Goal: Find specific page/section: Find specific page/section

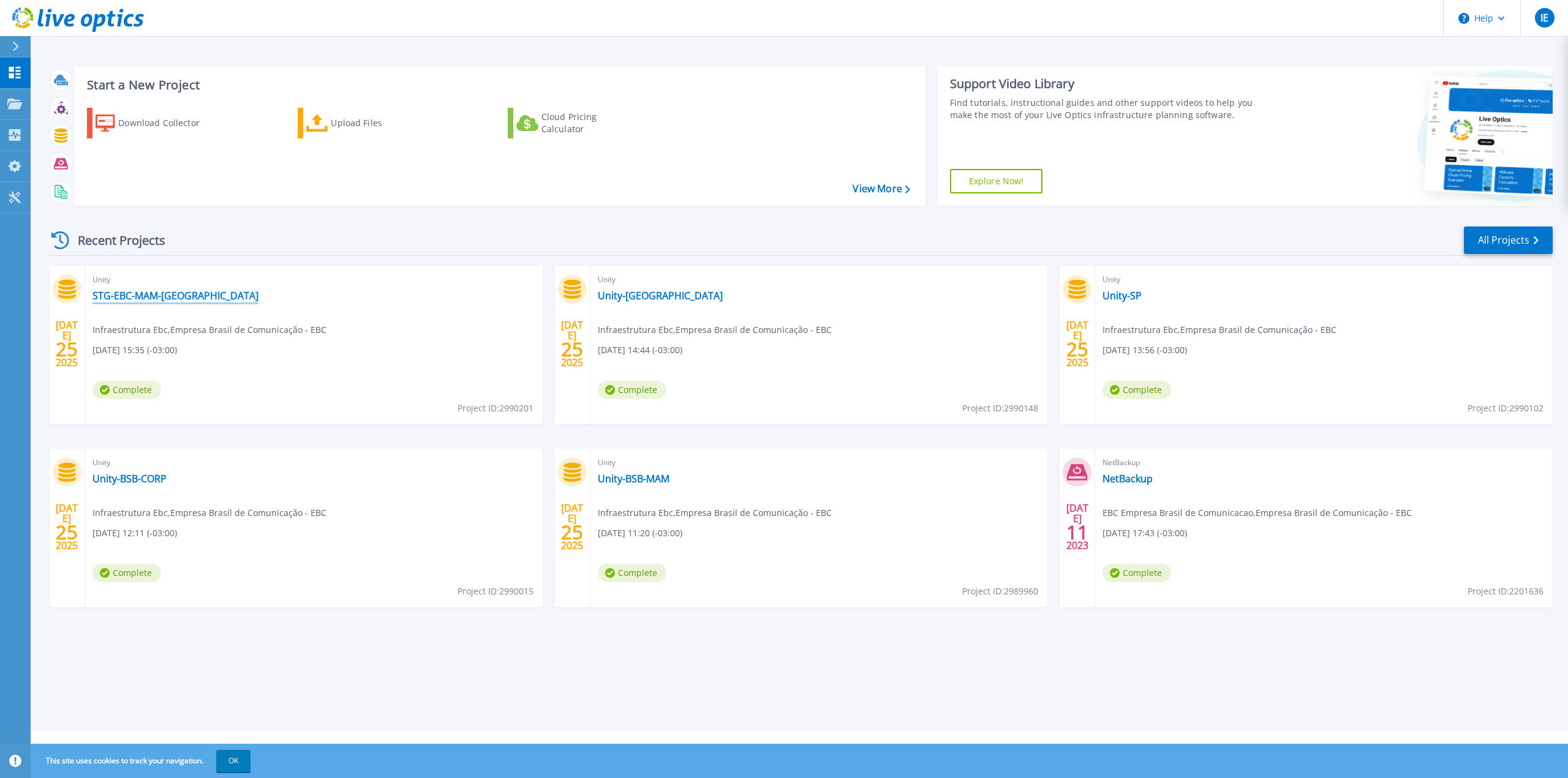
click at [123, 294] on link "STG-EBC-MAM-RJ" at bounding box center [176, 295] width 166 height 12
click at [614, 349] on span "07/25/2025, 14:44 (-03:00)" at bounding box center [640, 350] width 84 height 13
click at [627, 389] on span "Complete" at bounding box center [632, 390] width 68 height 19
click at [616, 295] on link "Unity-[GEOGRAPHIC_DATA]" at bounding box center [661, 295] width 125 height 12
click at [118, 302] on link "STG-EBC-MAM-[GEOGRAPHIC_DATA]" at bounding box center [176, 295] width 166 height 12
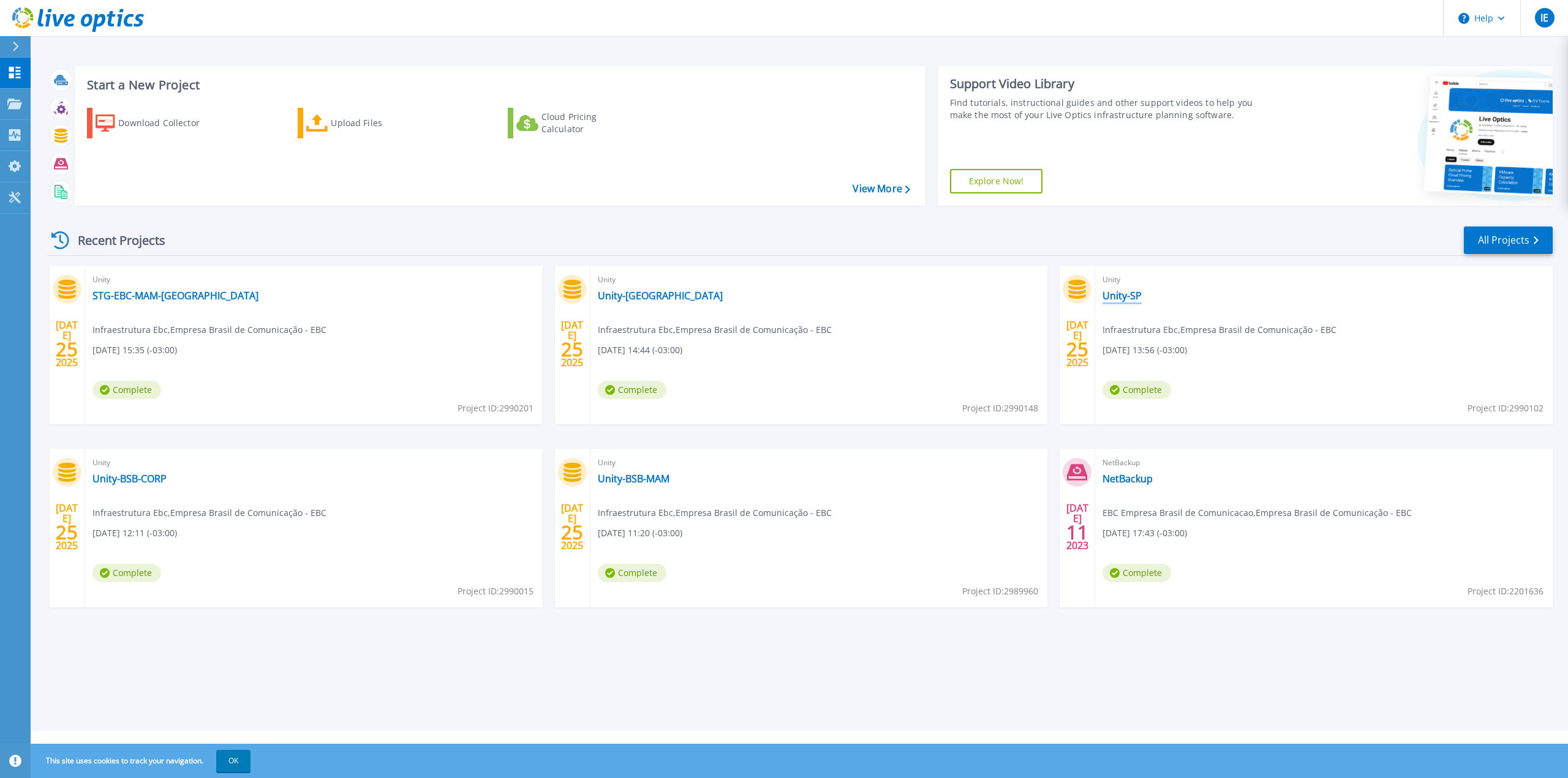
click at [1123, 297] on link "Unity-SP" at bounding box center [1122, 295] width 39 height 12
click at [123, 478] on link "Unity-BSB-CORP" at bounding box center [129, 478] width 74 height 12
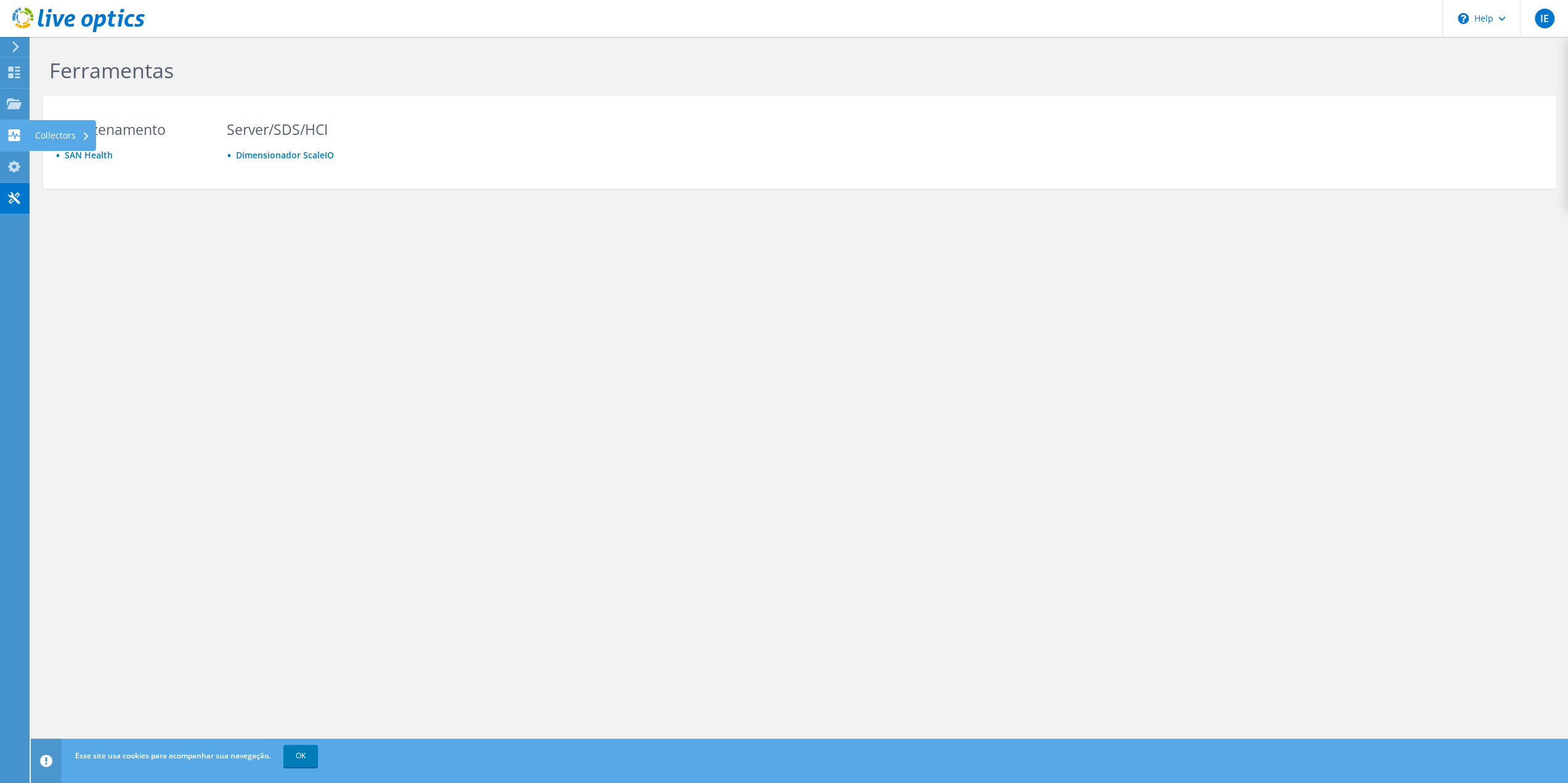
click at [49, 137] on div "Collectors" at bounding box center [62, 135] width 67 height 31
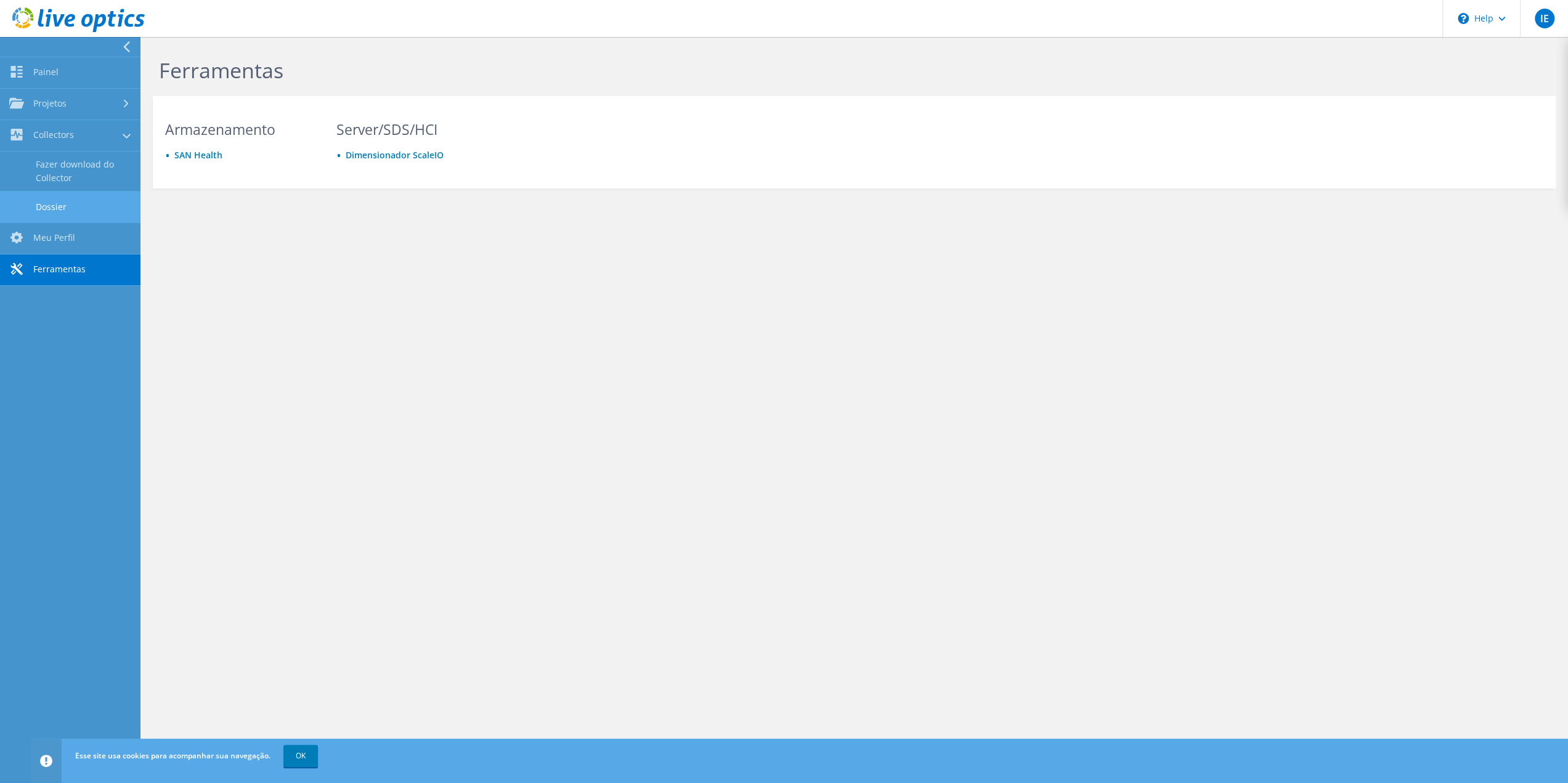
click at [68, 203] on link "Dossier" at bounding box center [70, 206] width 140 height 31
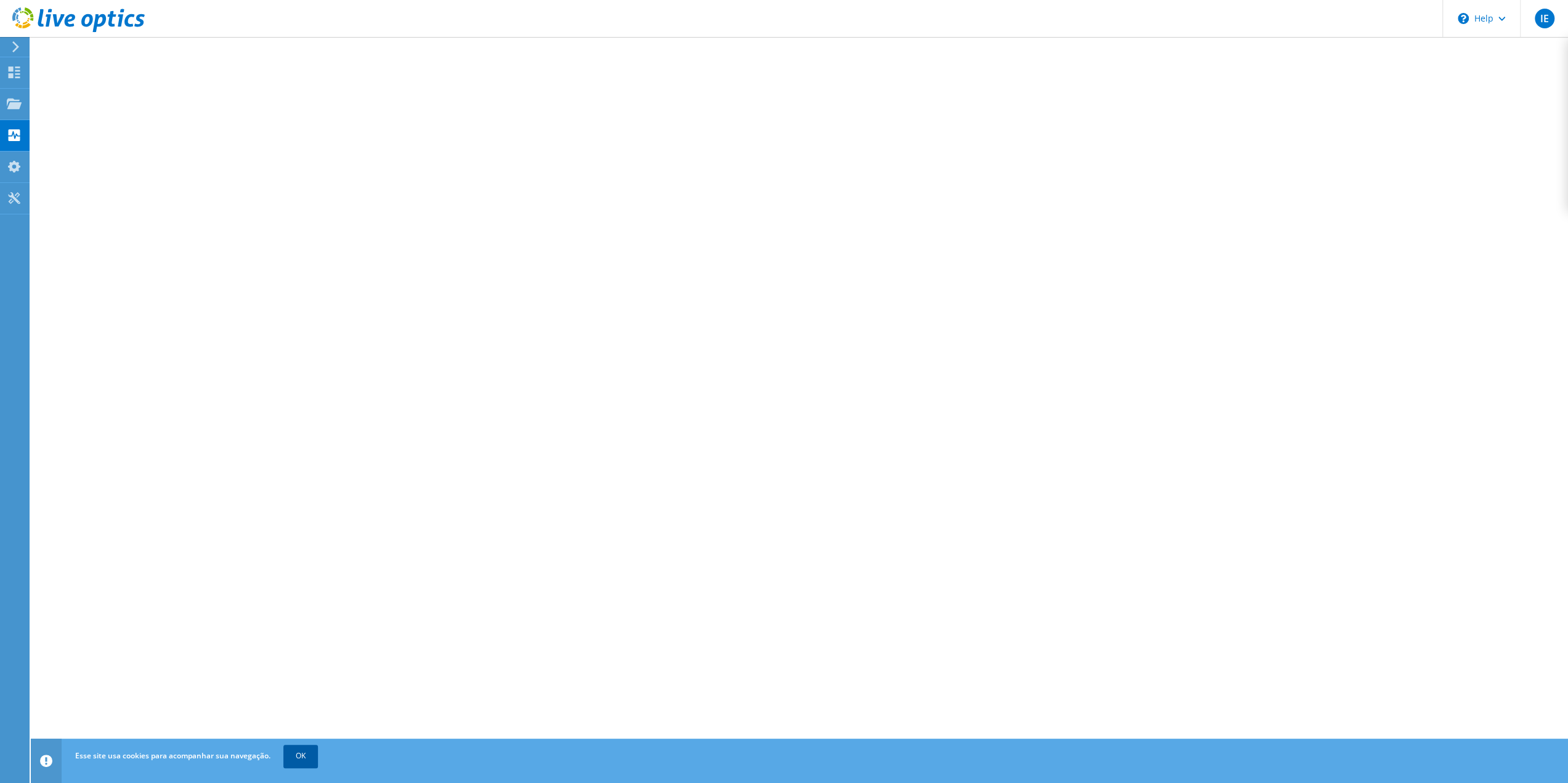
click at [309, 751] on link "OK" at bounding box center [301, 757] width 35 height 23
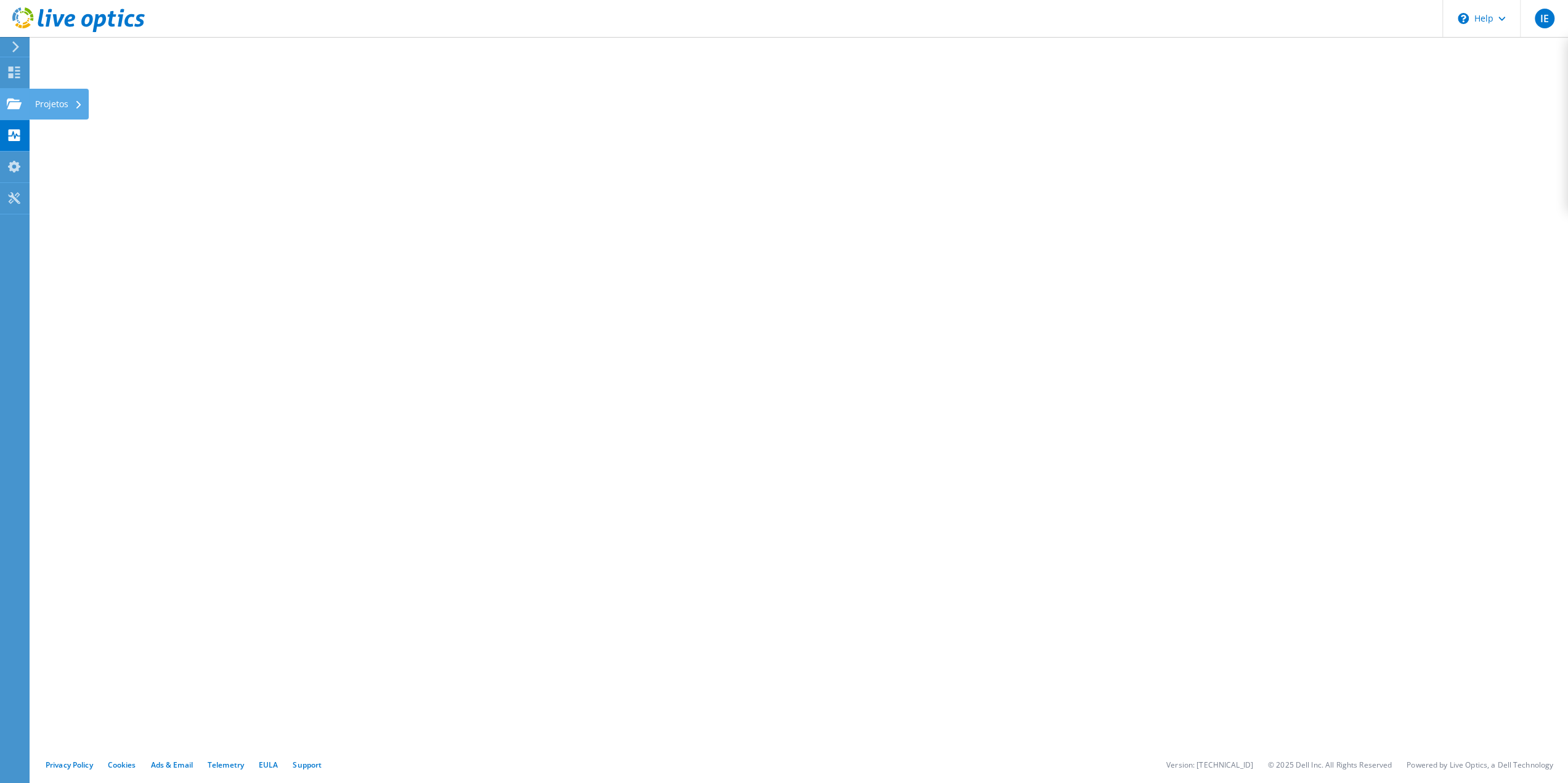
click at [55, 106] on div "Projetos" at bounding box center [59, 103] width 60 height 31
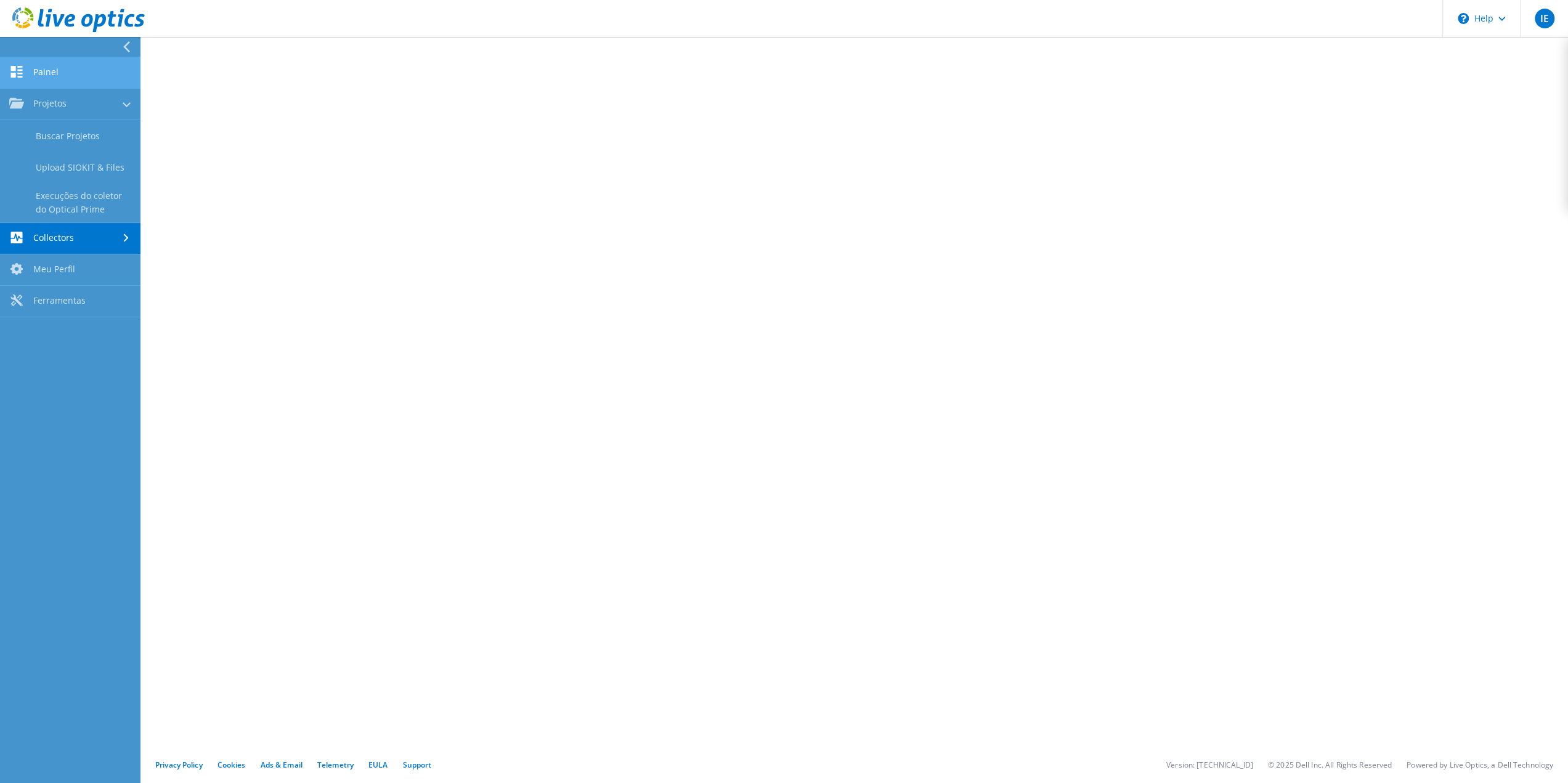
click at [48, 70] on link "Painel" at bounding box center [70, 72] width 140 height 31
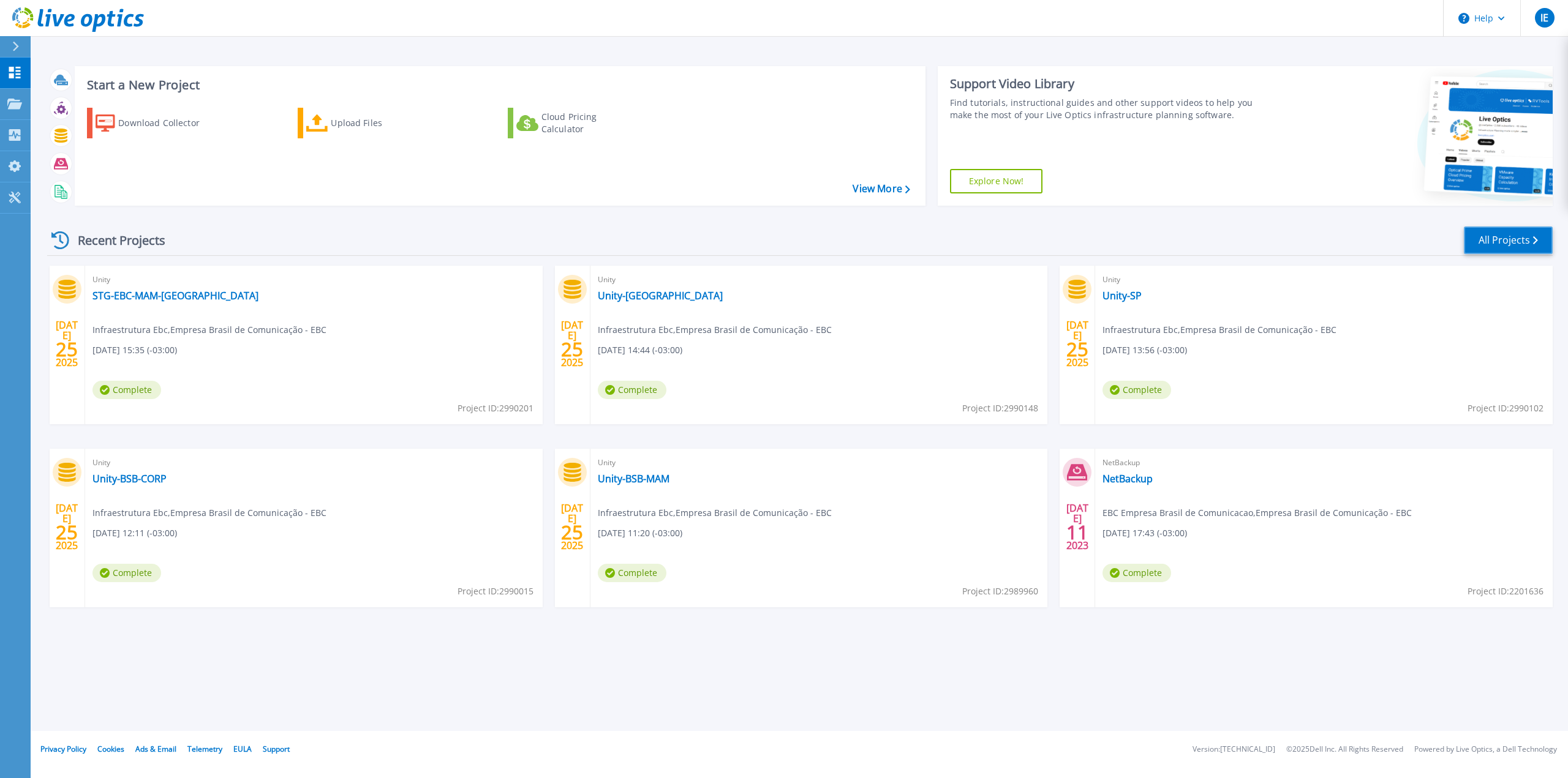
click at [1486, 235] on link "All Projects" at bounding box center [1508, 240] width 89 height 27
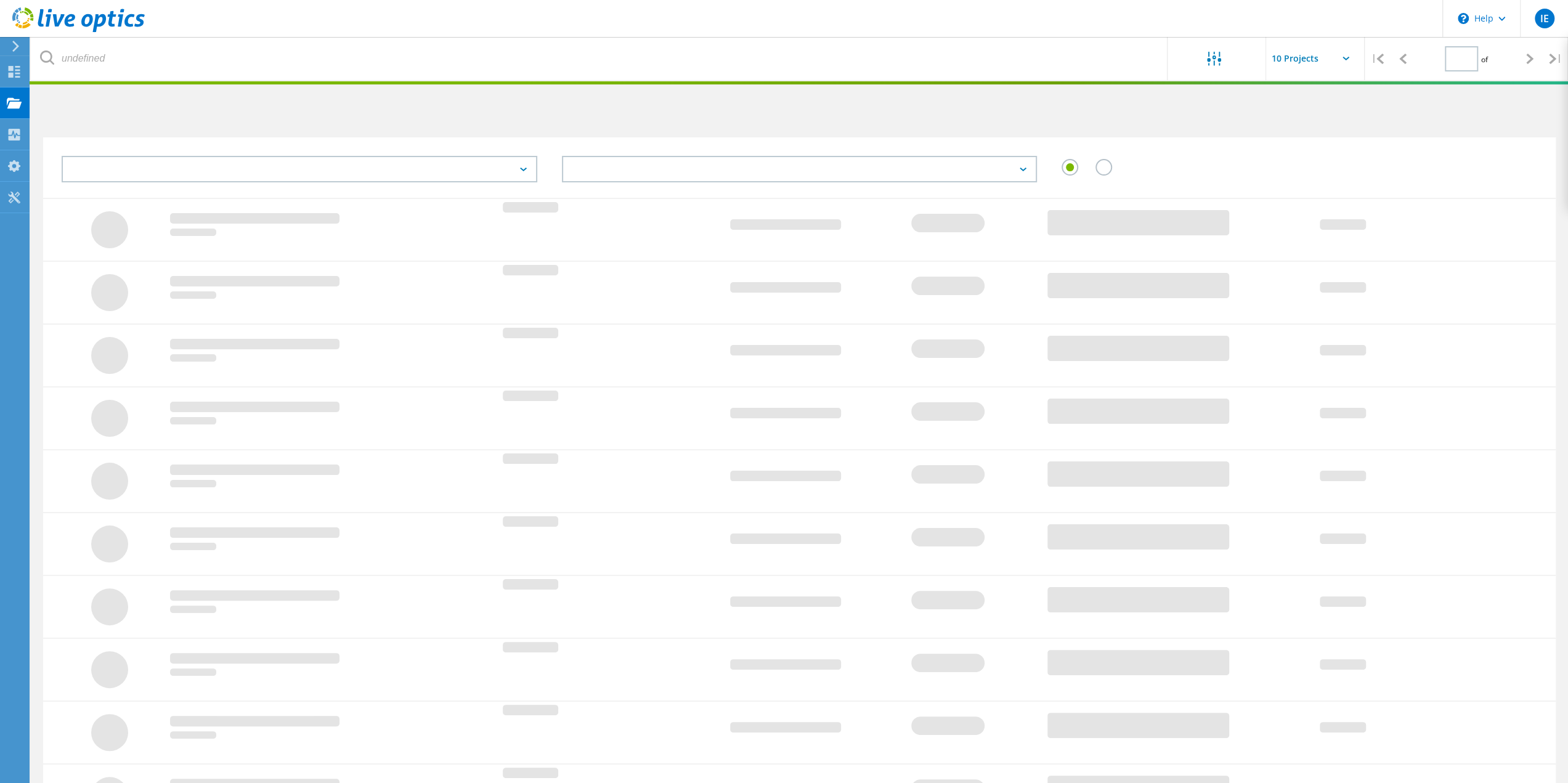
type input "1"
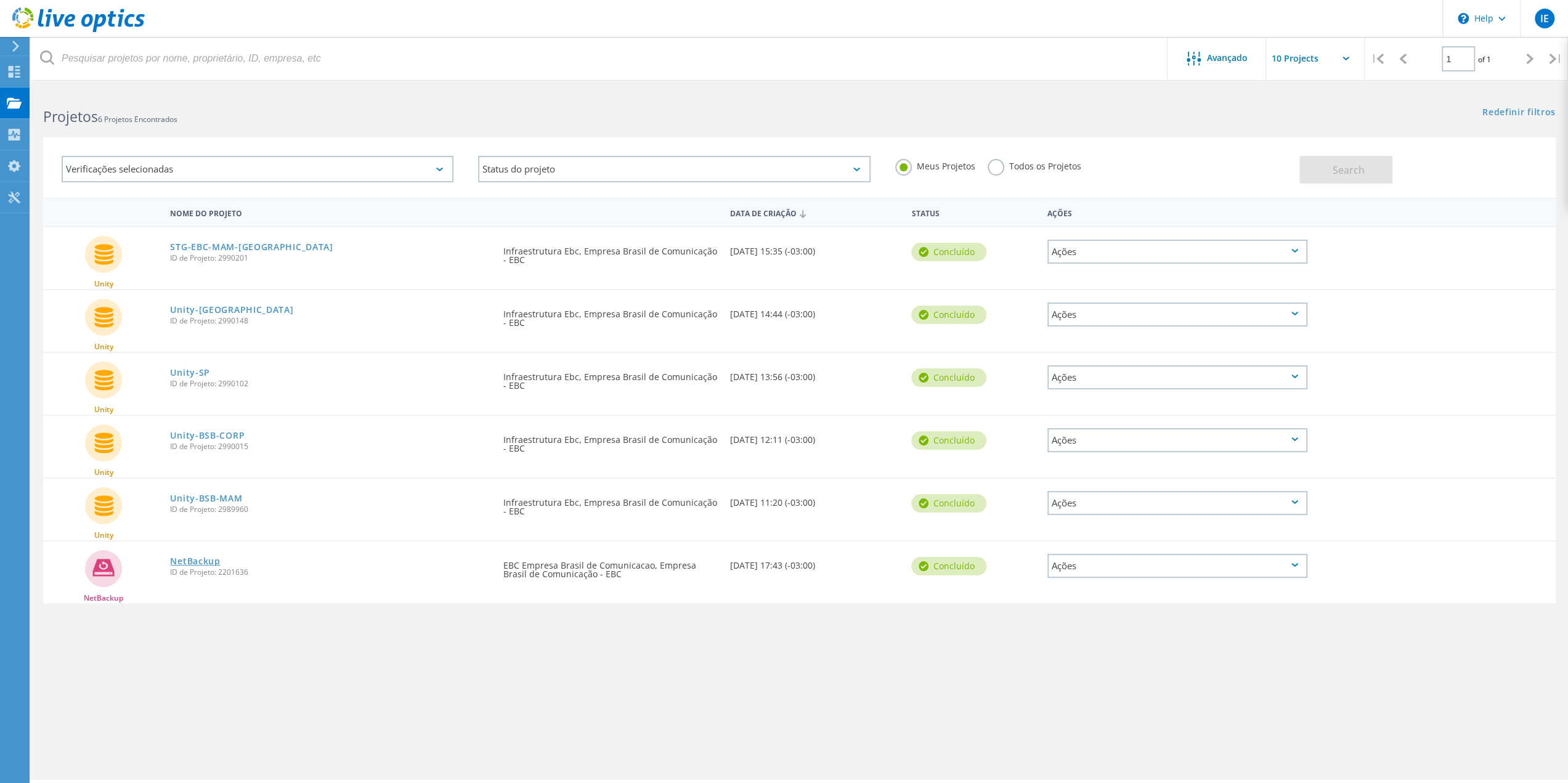
click at [209, 562] on link "NetBackup" at bounding box center [195, 561] width 50 height 8
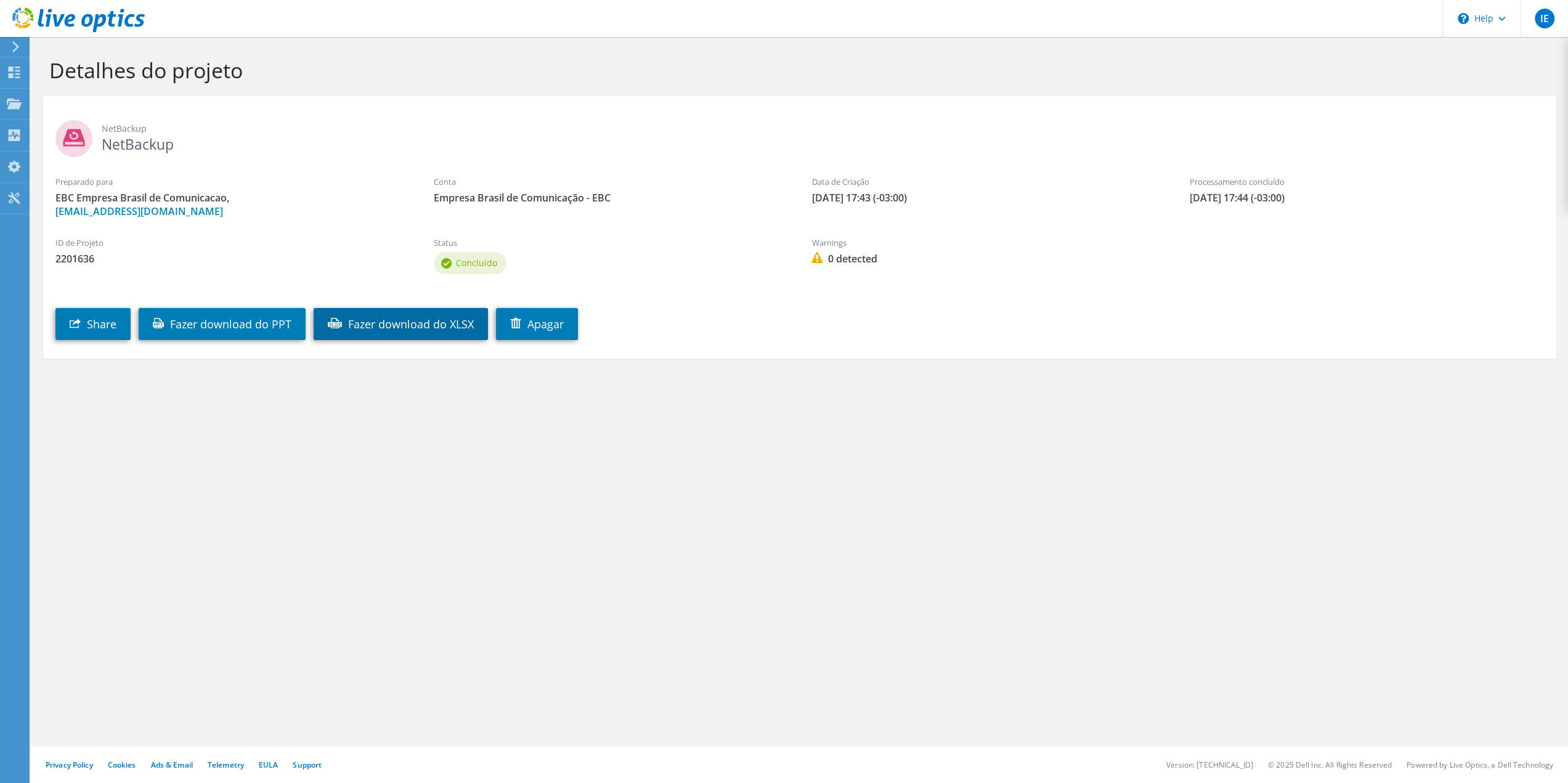
click at [455, 325] on link "Fazer download do XLSX" at bounding box center [401, 324] width 175 height 32
click at [19, 70] on use at bounding box center [14, 72] width 11 height 11
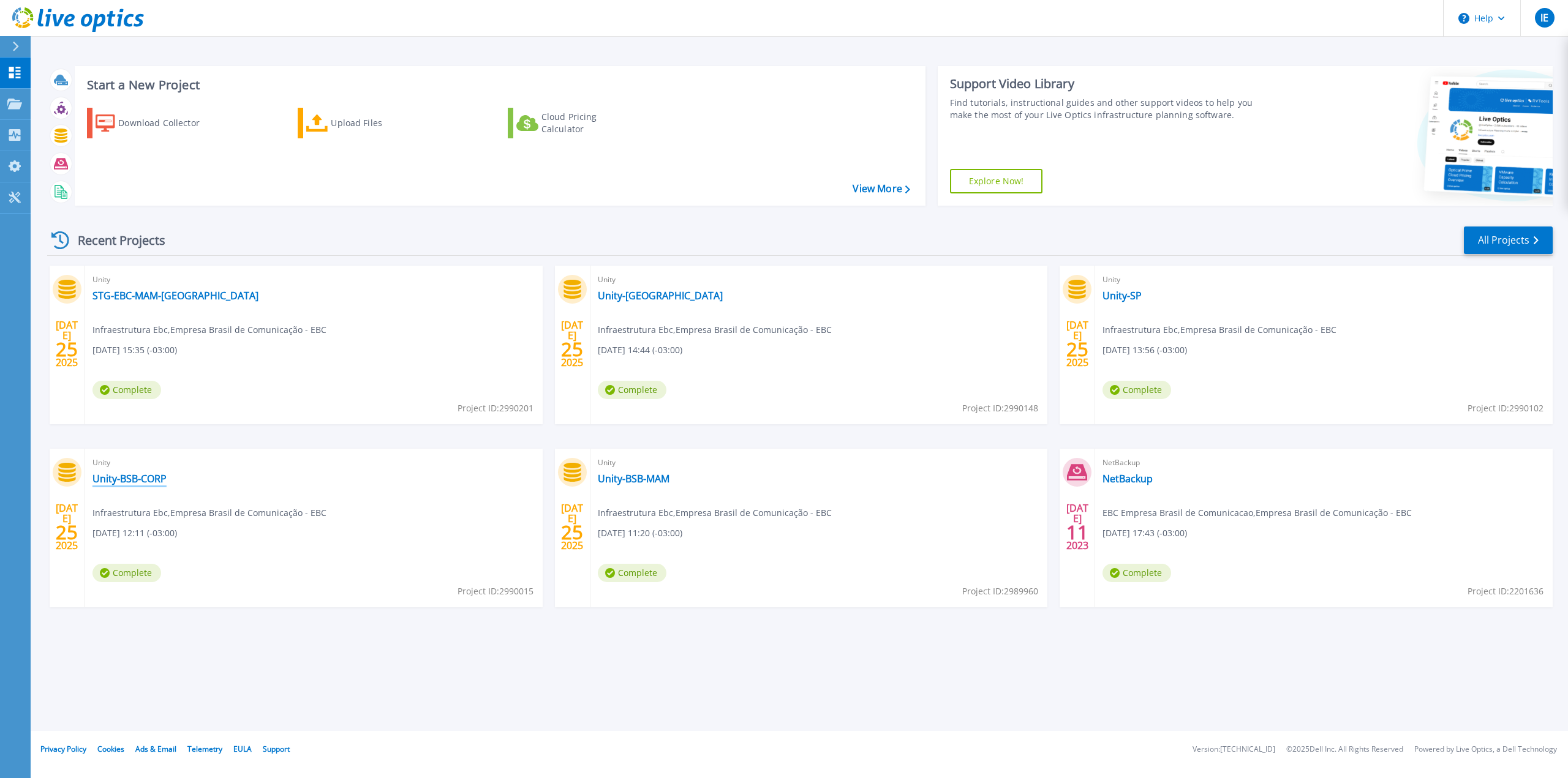
click at [120, 474] on link "Unity-BSB-CORP" at bounding box center [129, 478] width 74 height 12
